Goal: Transaction & Acquisition: Purchase product/service

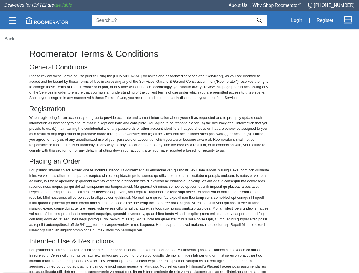
click at [12, 20] on img at bounding box center [12, 20] width 7 height 7
click at [47, 20] on img at bounding box center [47, 20] width 43 height 7
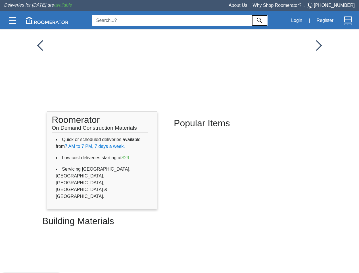
click at [260, 20] on img at bounding box center [260, 21] width 6 height 6
click at [297, 20] on button "Login" at bounding box center [296, 20] width 17 height 12
click at [325, 20] on button "Register" at bounding box center [324, 20] width 23 height 12
click at [348, 20] on img at bounding box center [348, 20] width 9 height 9
